Goal: Task Accomplishment & Management: Manage account settings

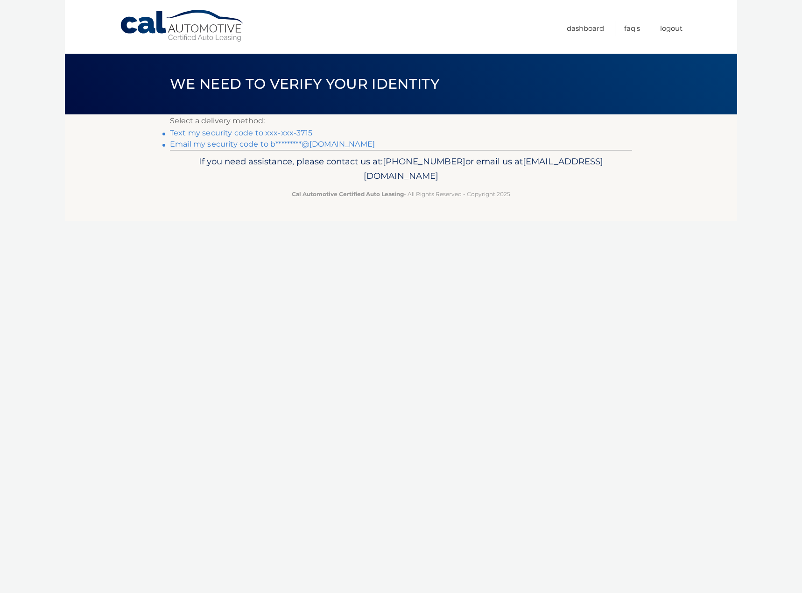
click at [297, 134] on link "Text my security code to xxx-xxx-3715" at bounding box center [241, 132] width 142 height 9
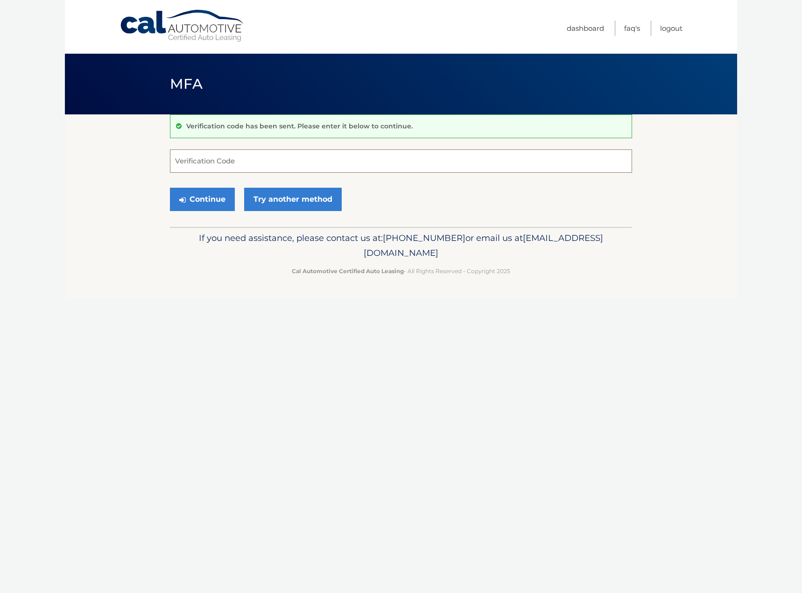
click at [243, 160] on input "Verification Code" at bounding box center [401, 160] width 462 height 23
type input "649135"
click at [170, 188] on button "Continue" at bounding box center [202, 199] width 65 height 23
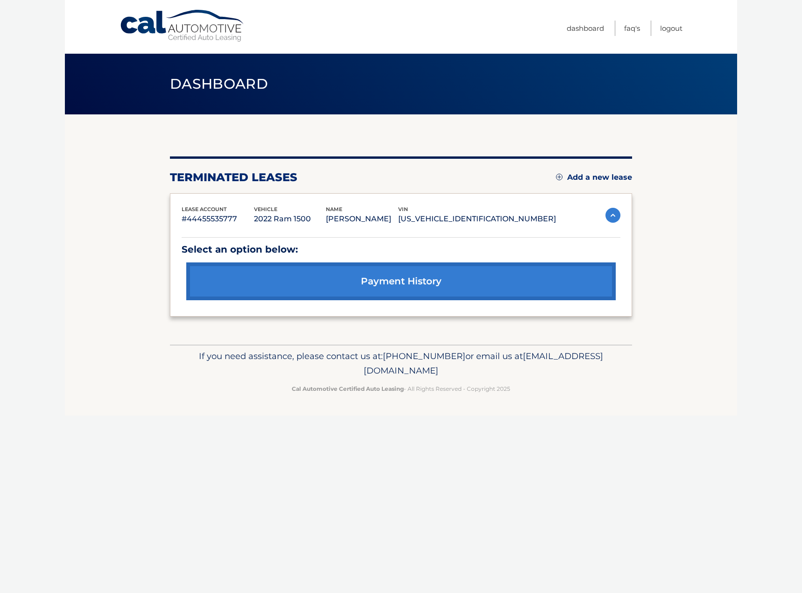
click at [615, 216] on img at bounding box center [613, 215] width 15 height 15
